Goal: Information Seeking & Learning: Find specific fact

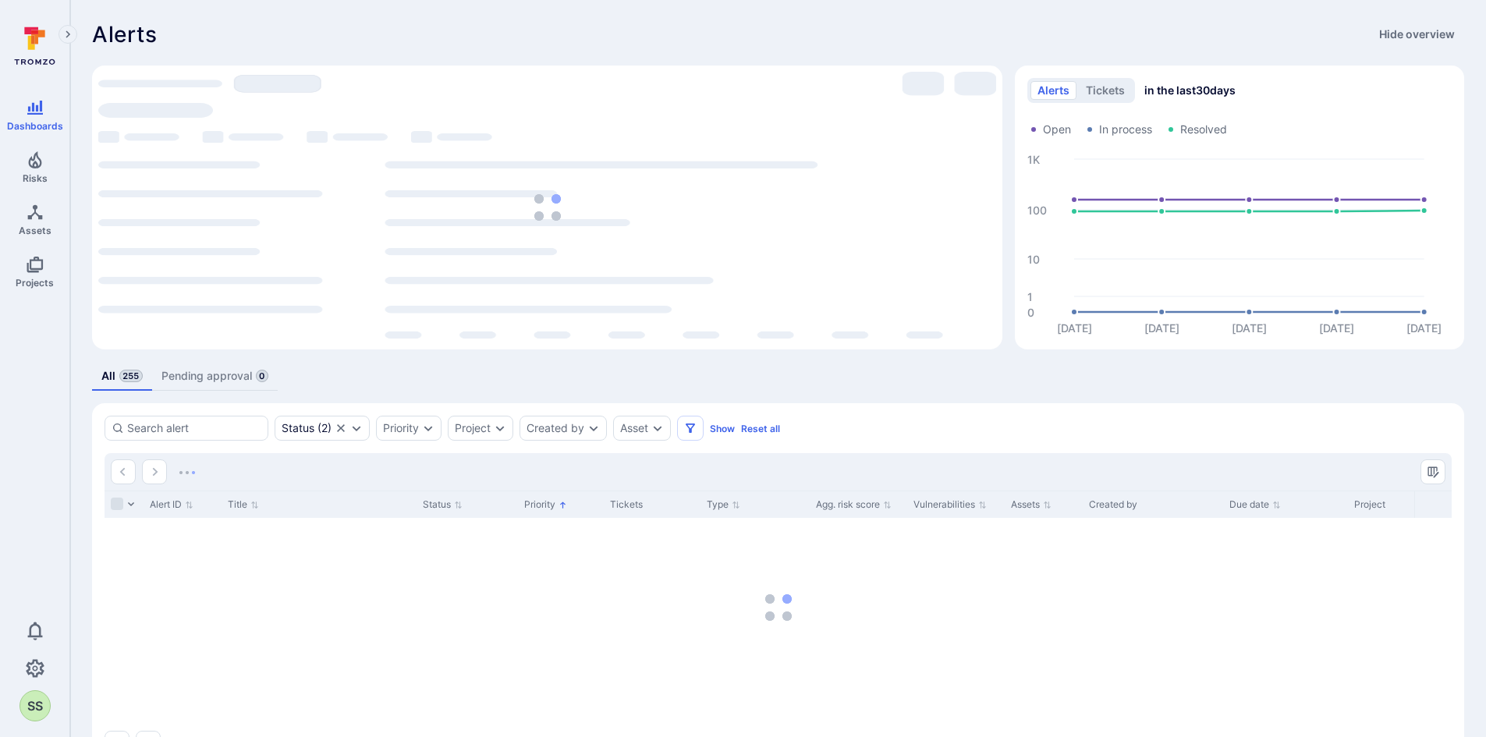
click at [598, 341] on div "loading spinner" at bounding box center [547, 207] width 898 height 271
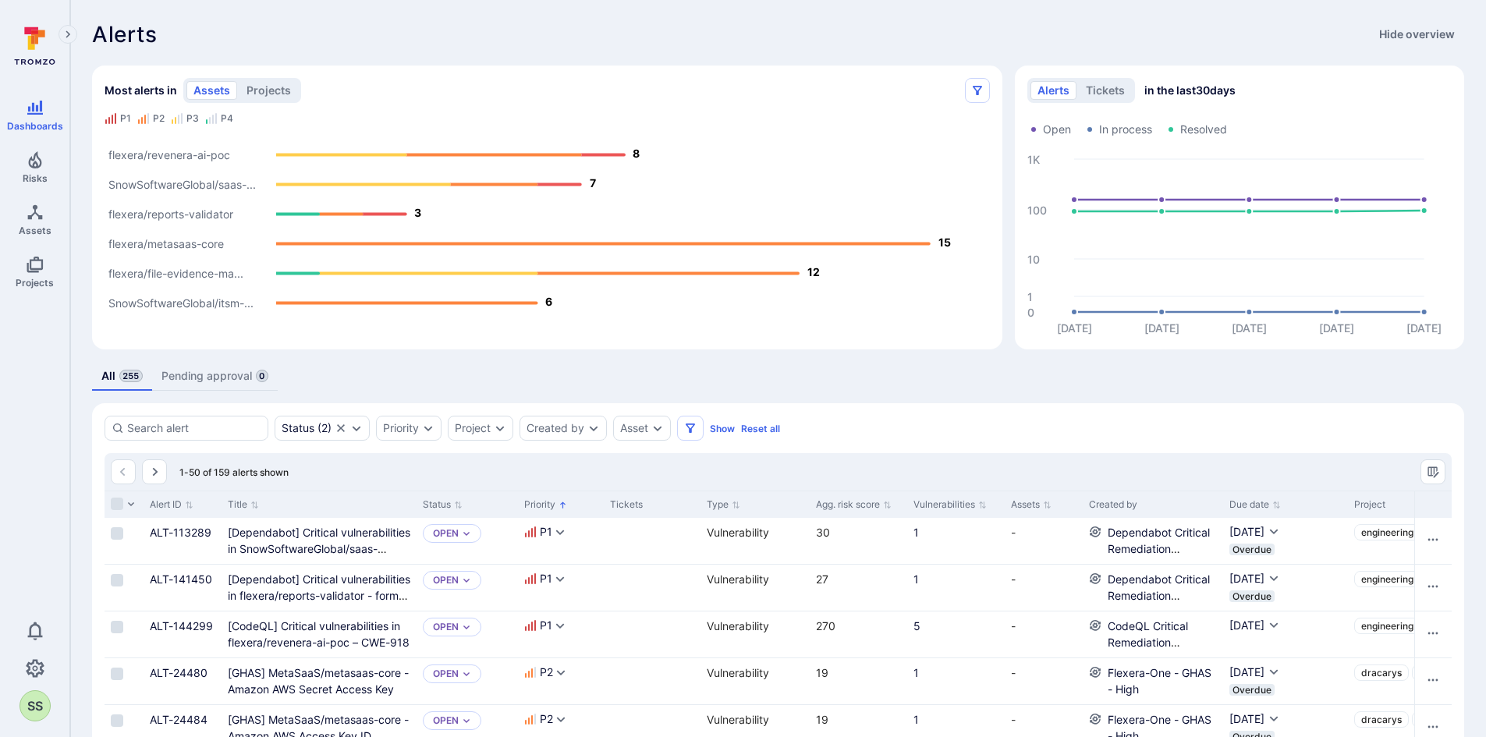
click at [214, 342] on div "Most alerts in assets projects P1 P2 P3 P4 SnowSoftwareGlobal/itsm-... flexera/…" at bounding box center [547, 208] width 910 height 284
click at [256, 422] on input at bounding box center [194, 428] width 134 height 16
click at [335, 378] on div "All 255 Pending approval 0" at bounding box center [778, 376] width 1372 height 29
click at [465, 428] on div "Project" at bounding box center [473, 428] width 36 height 12
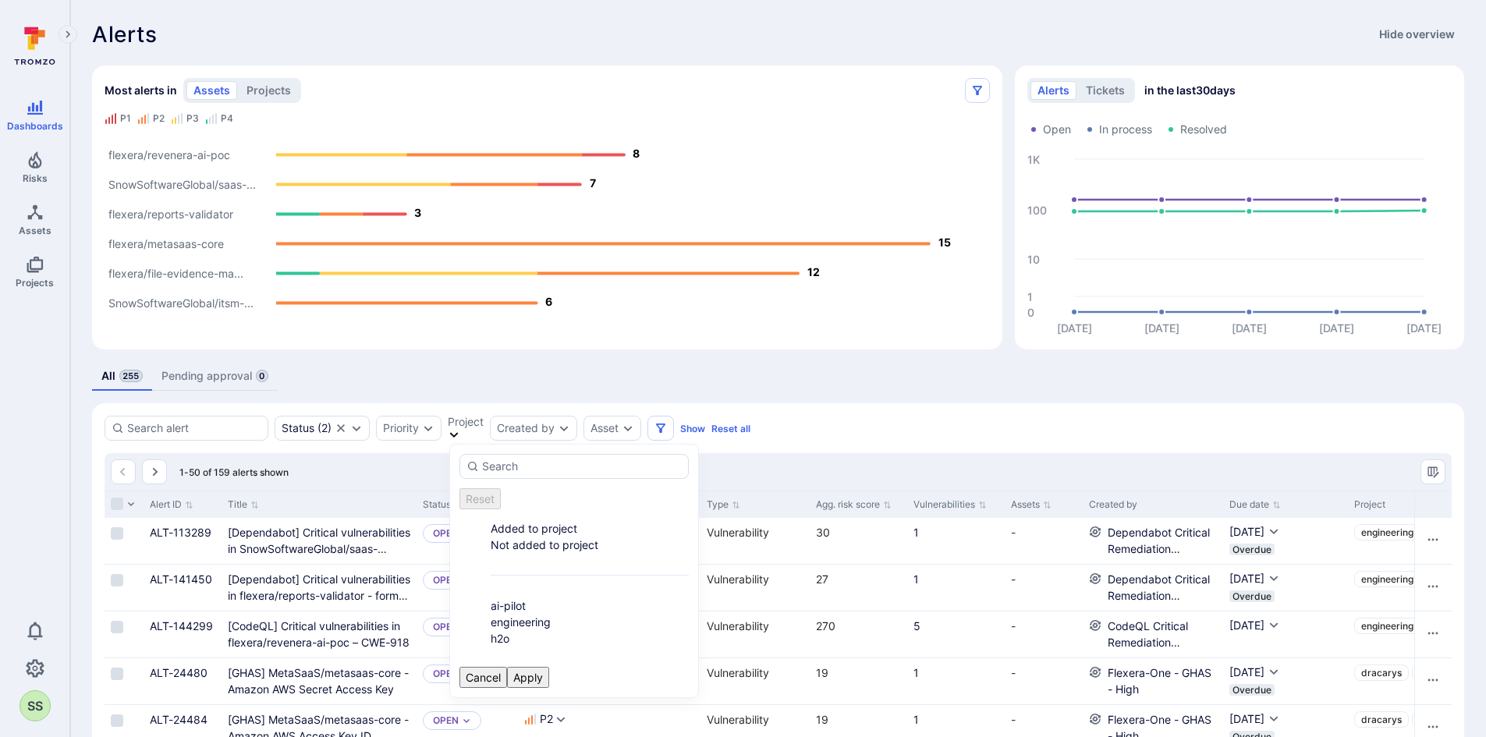
click at [505, 630] on li "h2o" at bounding box center [590, 638] width 198 height 16
click at [549, 667] on button "Apply" at bounding box center [528, 677] width 42 height 21
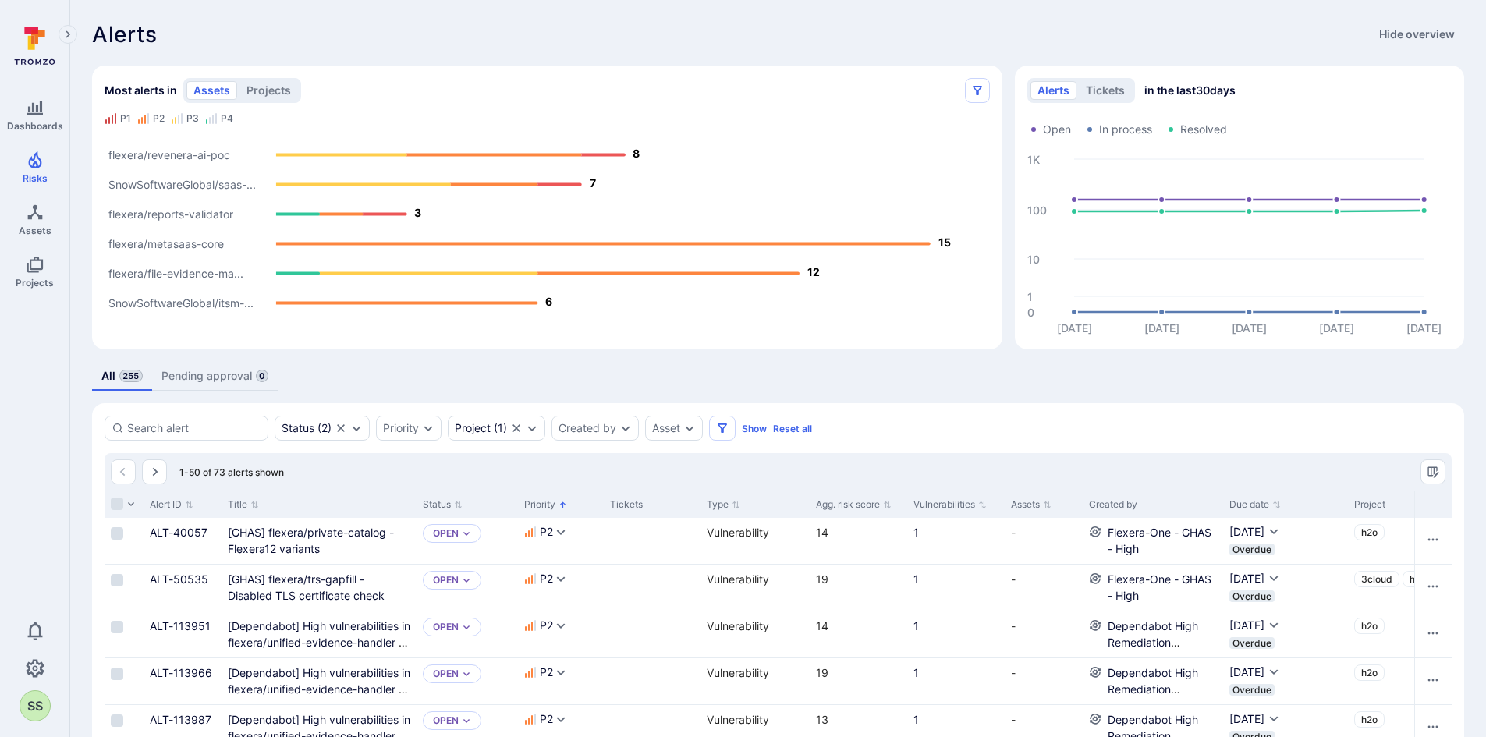
click at [51, 92] on link "Alerts" at bounding box center [31, 105] width 39 height 33
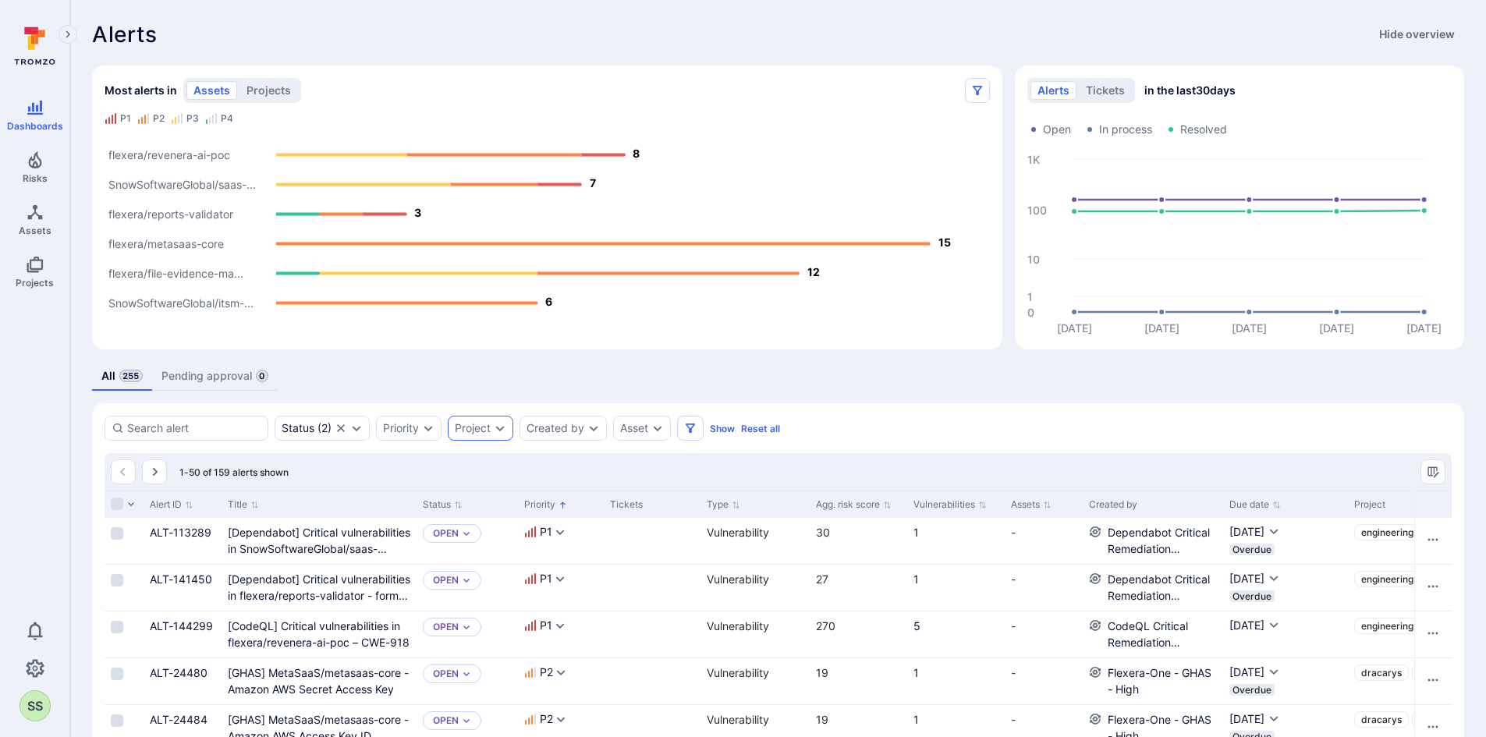
click at [502, 418] on div "Project" at bounding box center [481, 428] width 66 height 25
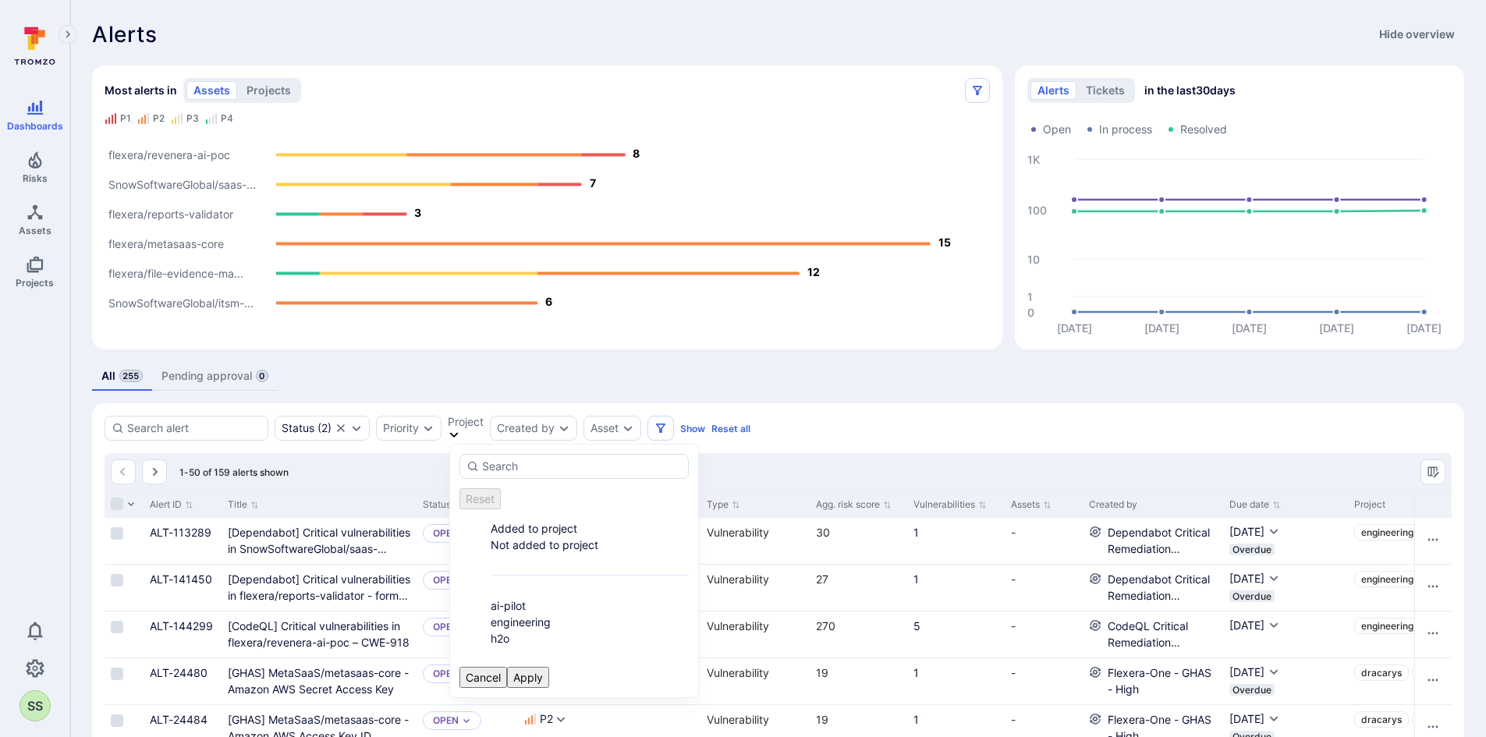
click at [491, 630] on li "h2o" at bounding box center [590, 638] width 198 height 16
click at [549, 667] on button "Apply" at bounding box center [528, 677] width 42 height 21
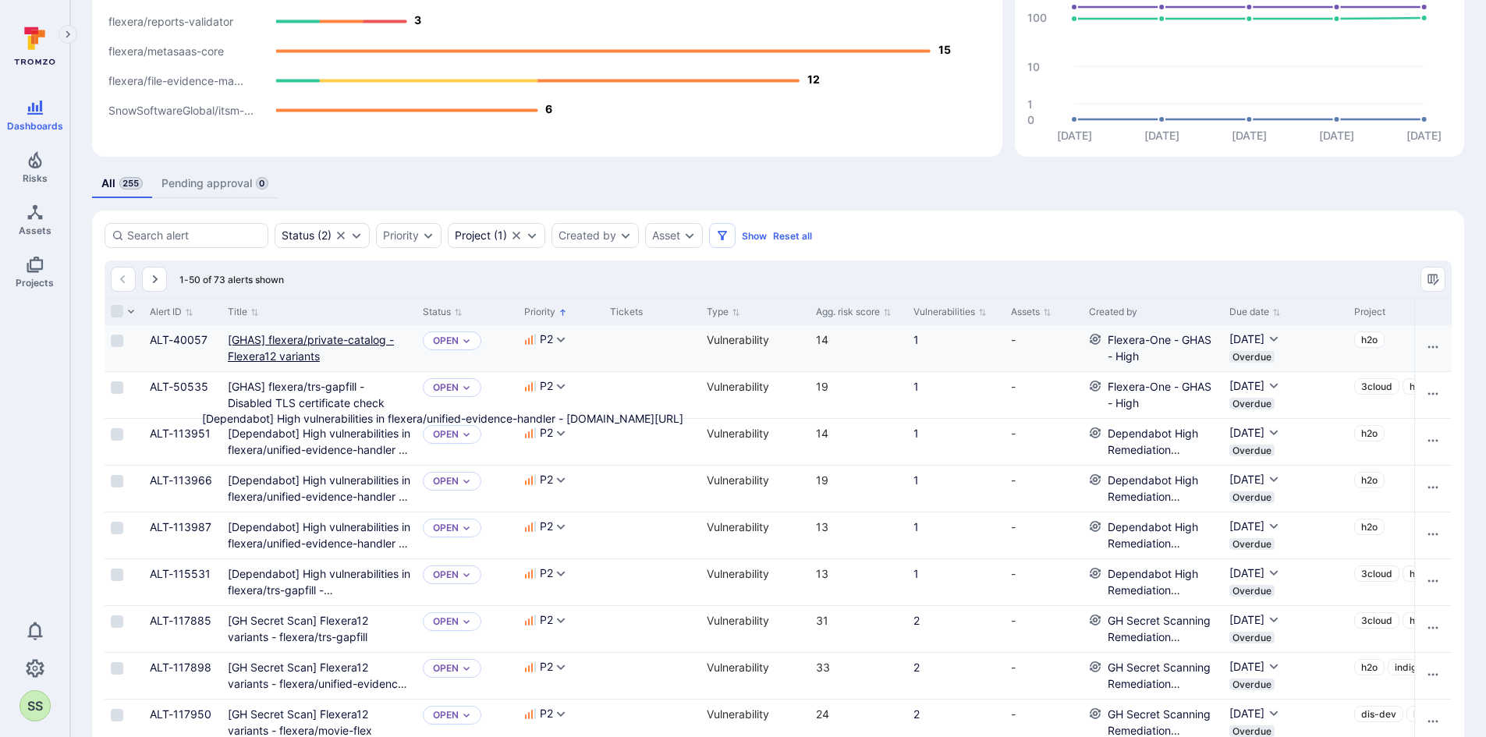
scroll to position [209, 0]
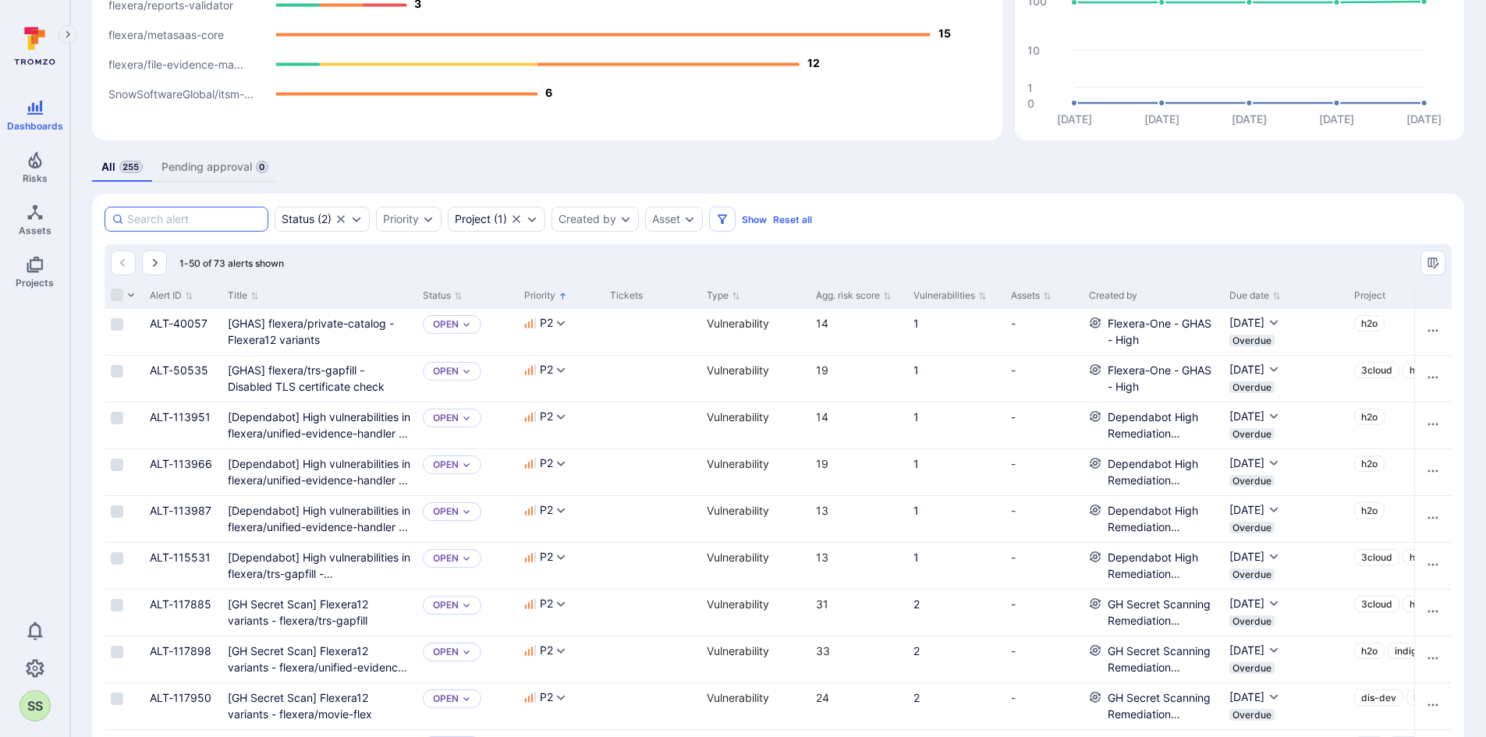
click at [179, 222] on input at bounding box center [194, 219] width 134 height 16
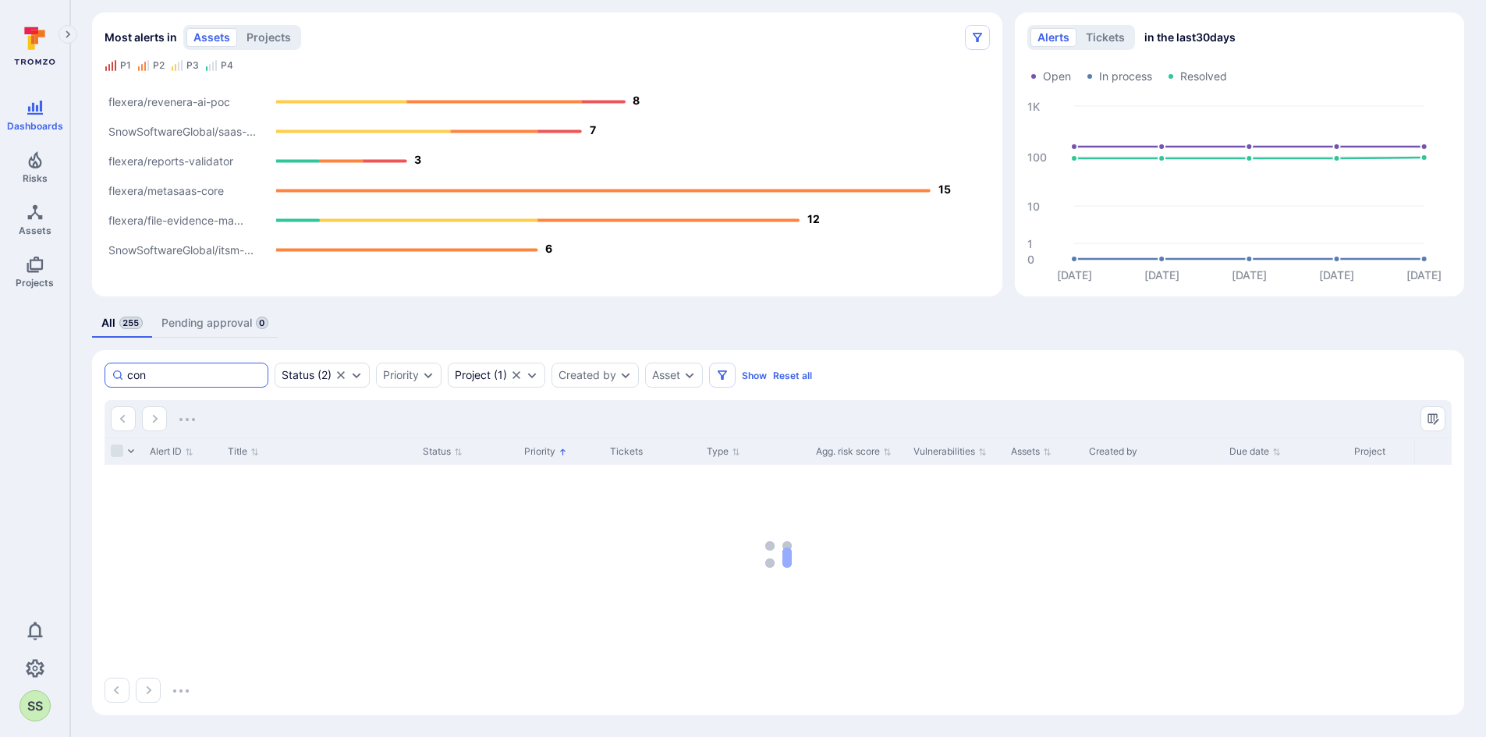
scroll to position [53, 0]
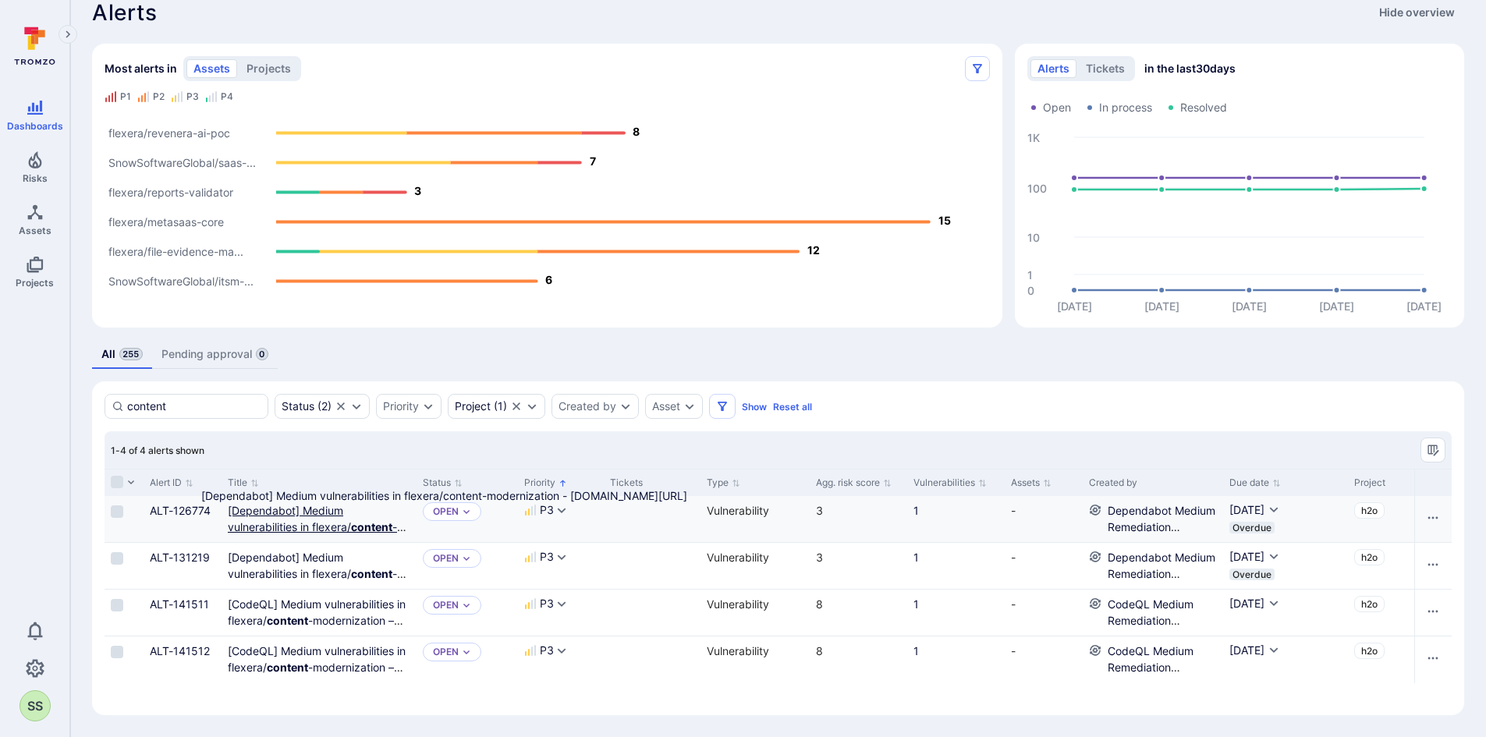
type input "content"
